Goal: Task Accomplishment & Management: Manage account settings

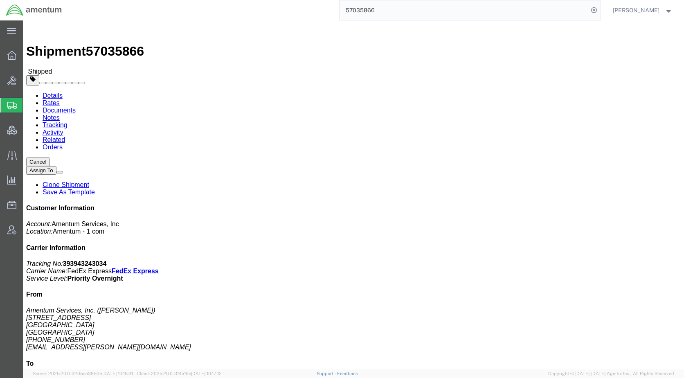
click at [29, 102] on span "Shipments" at bounding box center [25, 105] width 7 height 16
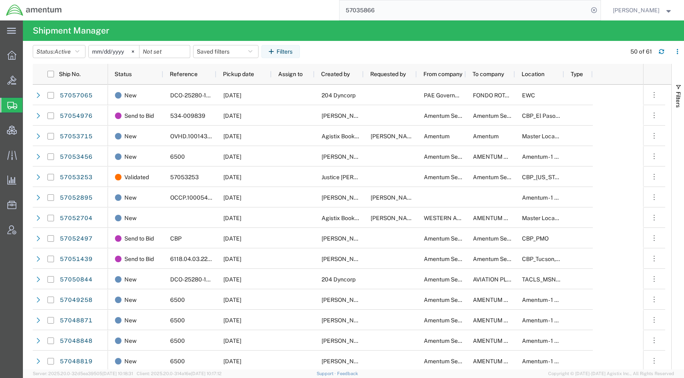
click at [377, 47] on agx-table-filter-chips "Status: Active Active All Approved Booked Canceled Delivered Denied New On Hold…" at bounding box center [327, 54] width 589 height 19
click at [238, 76] on span "Pickup date" at bounding box center [238, 74] width 31 height 7
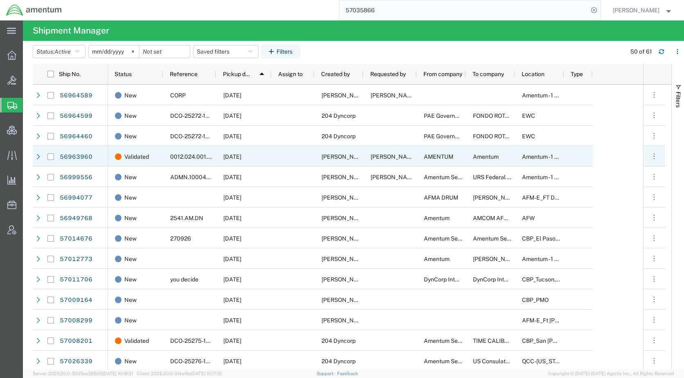
scroll to position [41, 0]
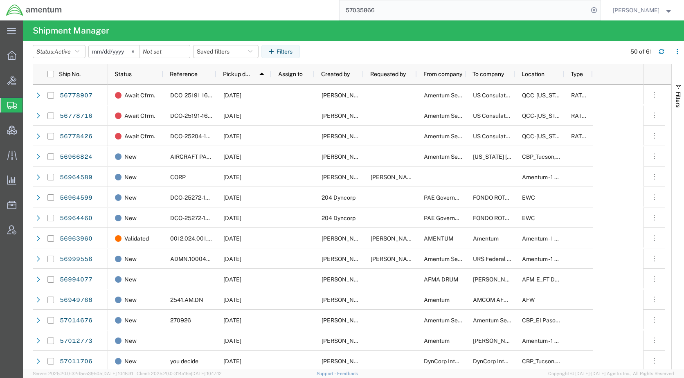
click at [489, 48] on agx-table-filter-chips "Status: Active Active All Approved Booked Canceled Delivered Denied New On Hold…" at bounding box center [327, 54] width 589 height 19
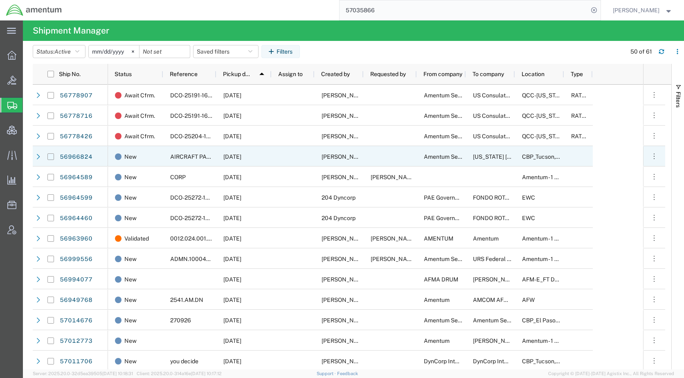
click at [54, 156] on input "Press Space to toggle row selection (unchecked)" at bounding box center [50, 156] width 7 height 7
checkbox input "true"
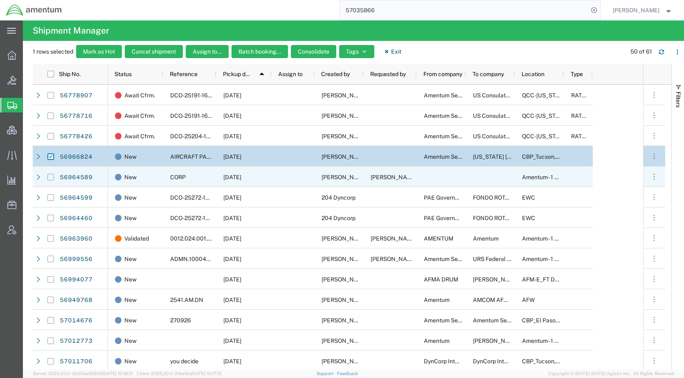
click at [52, 178] on input "Press Space to toggle row selection (unchecked)" at bounding box center [50, 177] width 7 height 7
checkbox input "true"
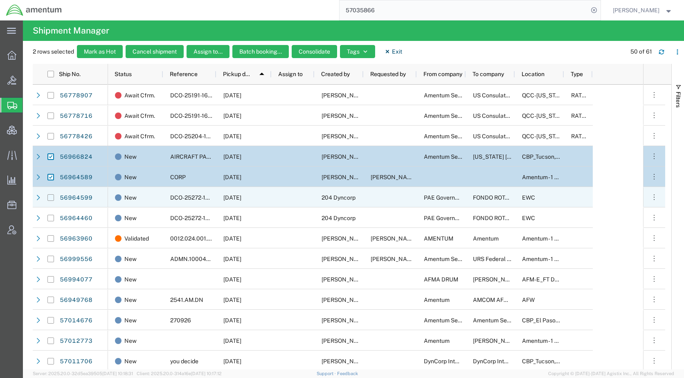
click at [51, 200] on input "Press Space to toggle row selection (unchecked)" at bounding box center [50, 197] width 7 height 7
checkbox input "true"
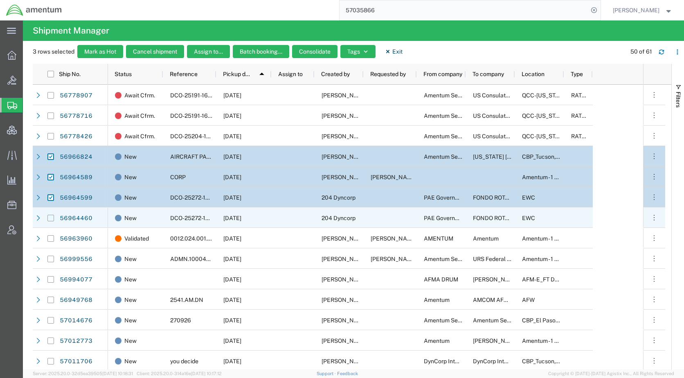
click at [49, 218] on input "Press Space to toggle row selection (unchecked)" at bounding box center [50, 218] width 7 height 7
checkbox input "true"
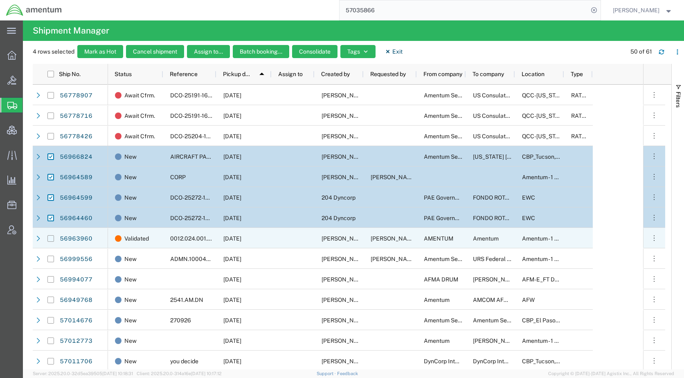
click at [49, 240] on input "Press Space to toggle row selection (unchecked)" at bounding box center [50, 238] width 7 height 7
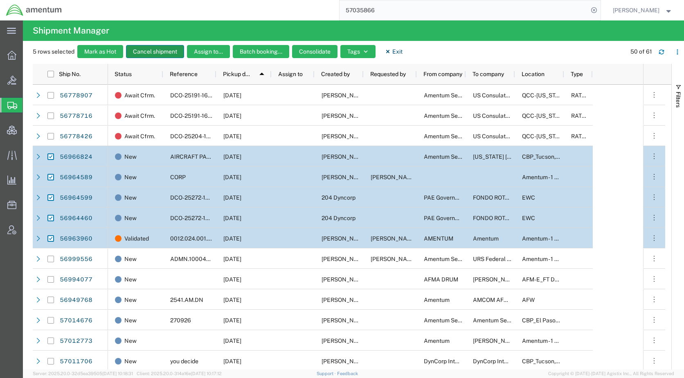
click at [171, 49] on button "Cancel shipment" at bounding box center [155, 51] width 58 height 13
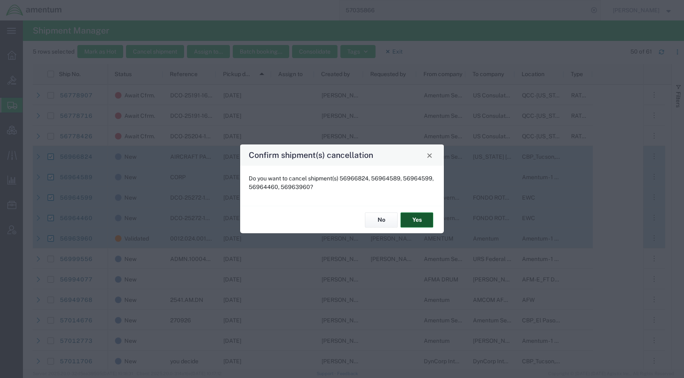
click at [407, 222] on button "Yes" at bounding box center [416, 219] width 33 height 15
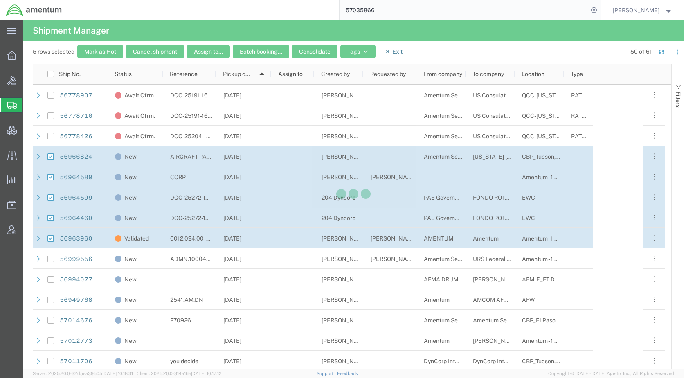
checkbox input "false"
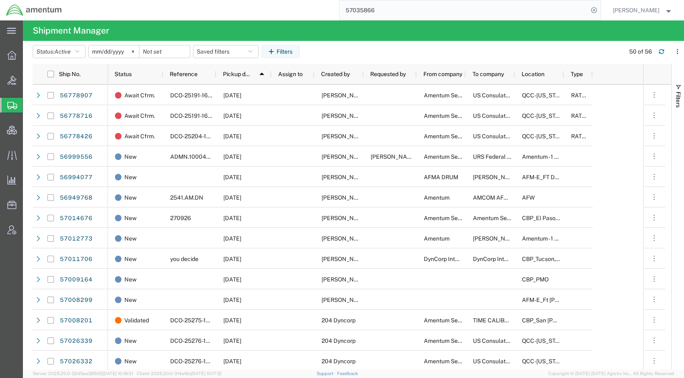
drag, startPoint x: 425, startPoint y: 46, endPoint x: 431, endPoint y: 51, distance: 7.5
click at [428, 46] on agx-table-filter-chips "Status: Active Active All Approved Booked Canceled Delivered Denied New On Hold…" at bounding box center [327, 54] width 588 height 19
